Goal: Check status: Check status

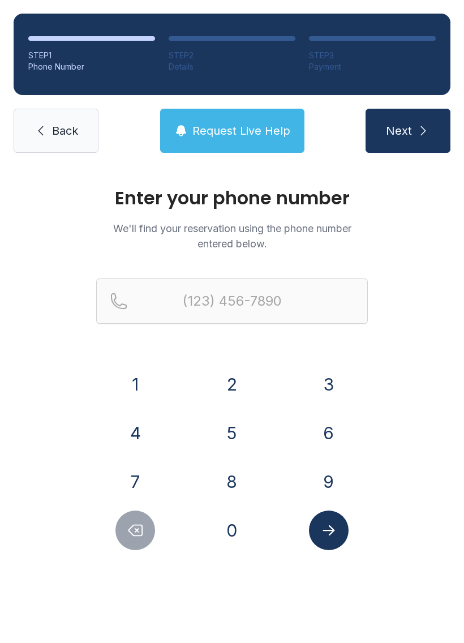
click at [122, 426] on button "4" at bounding box center [135, 433] width 40 height 40
click at [234, 529] on button "0" at bounding box center [232, 531] width 40 height 40
click at [131, 478] on button "7" at bounding box center [135, 482] width 40 height 40
click at [233, 384] on button "2" at bounding box center [232, 385] width 40 height 40
click at [218, 520] on button "0" at bounding box center [232, 531] width 40 height 40
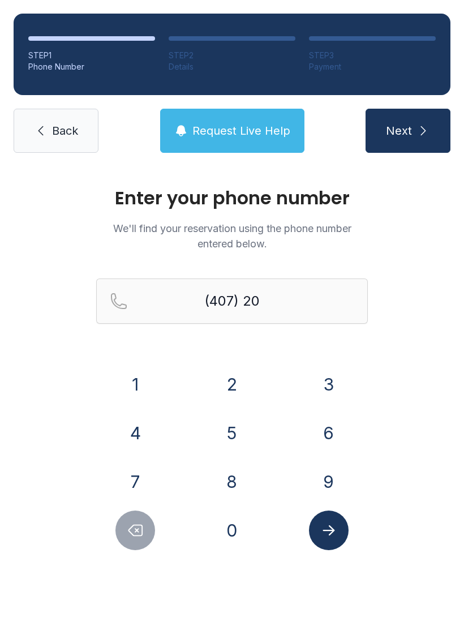
click at [226, 403] on button "2" at bounding box center [232, 385] width 40 height 40
click at [136, 535] on icon "Delete number" at bounding box center [135, 530] width 17 height 17
click at [227, 425] on button "5" at bounding box center [232, 433] width 40 height 40
click at [135, 434] on button "4" at bounding box center [135, 433] width 40 height 40
click at [224, 375] on button "2" at bounding box center [232, 385] width 40 height 40
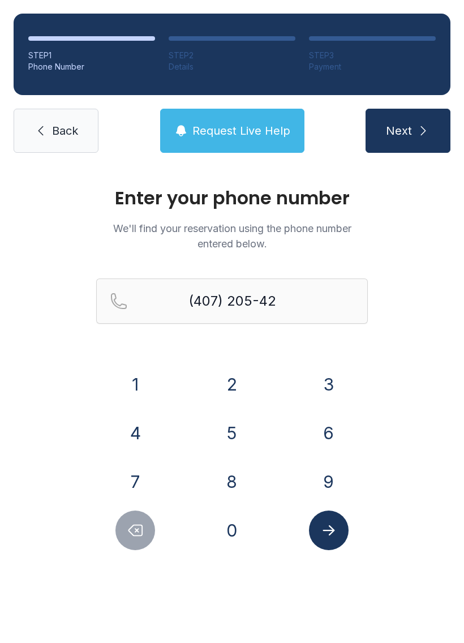
click at [224, 479] on button "8" at bounding box center [232, 482] width 40 height 40
click at [235, 378] on button "2" at bounding box center [232, 385] width 40 height 40
type input "[PHONE_NUMBER]"
click at [329, 532] on icon "Submit lookup form" at bounding box center [328, 530] width 17 height 17
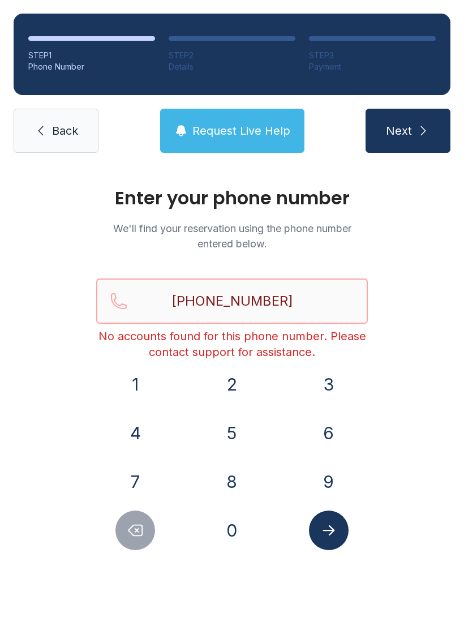
click at [301, 308] on input "[PHONE_NUMBER]" at bounding box center [232, 301] width 272 height 45
click at [230, 135] on span "Request Live Help" at bounding box center [241, 131] width 98 height 16
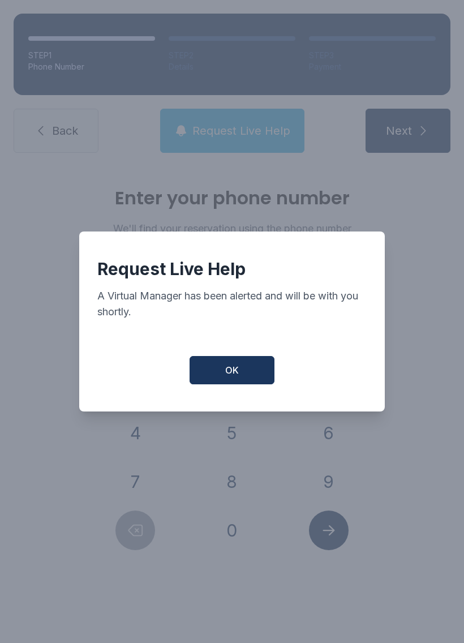
click at [223, 384] on button "OK" at bounding box center [232, 370] width 85 height 28
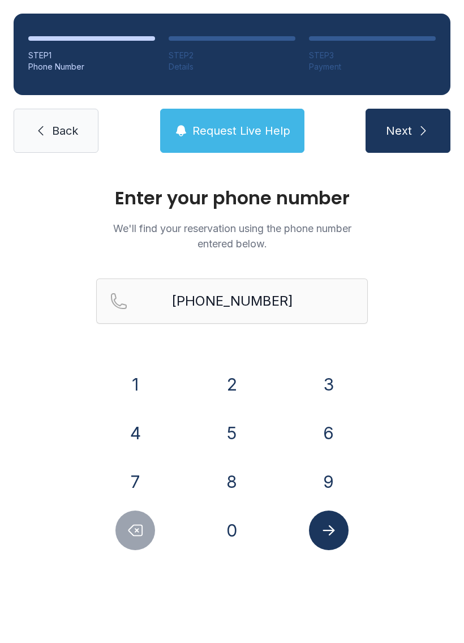
click at [60, 130] on span "Back" at bounding box center [65, 131] width 26 height 16
